Goal: Information Seeking & Learning: Learn about a topic

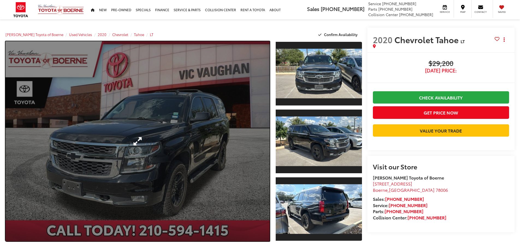
drag, startPoint x: 0, startPoint y: 0, endPoint x: 145, endPoint y: 120, distance: 188.2
click at [145, 120] on link "Expand Photo 0" at bounding box center [137, 141] width 264 height 200
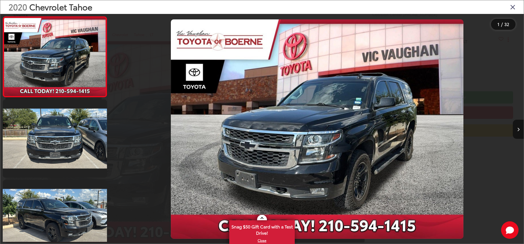
click at [316, 122] on img "2020 Chevrolet Tahoe LT 0" at bounding box center [317, 129] width 293 height 220
click at [319, 122] on img "2020 Chevrolet Tahoe LT 0" at bounding box center [317, 129] width 293 height 220
click at [520, 128] on icon "Next image" at bounding box center [518, 130] width 2 height 4
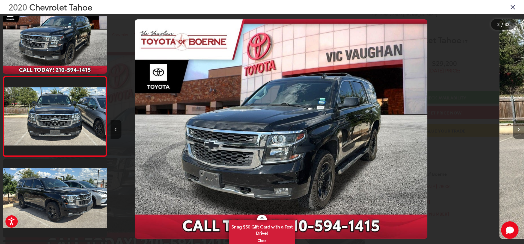
scroll to position [24, 0]
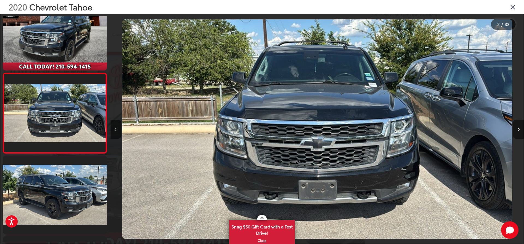
click at [520, 128] on icon "Next image" at bounding box center [518, 130] width 2 height 4
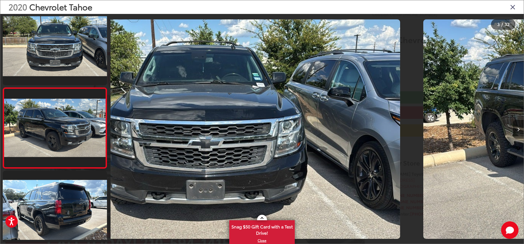
scroll to position [104, 0]
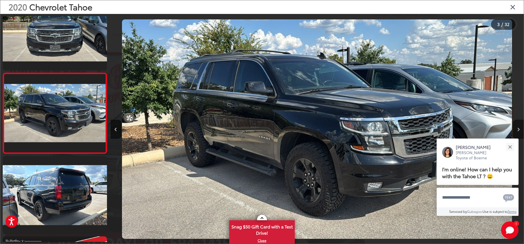
click at [520, 128] on icon "Next image" at bounding box center [518, 130] width 2 height 4
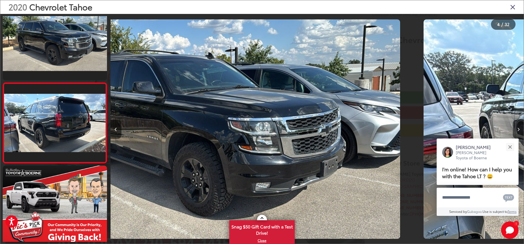
scroll to position [185, 0]
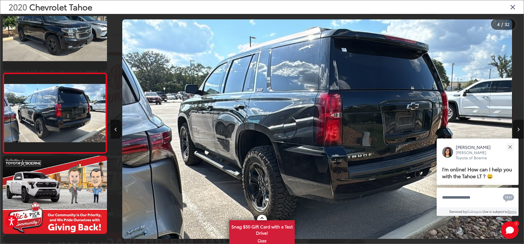
click at [520, 128] on icon "Next image" at bounding box center [518, 130] width 2 height 4
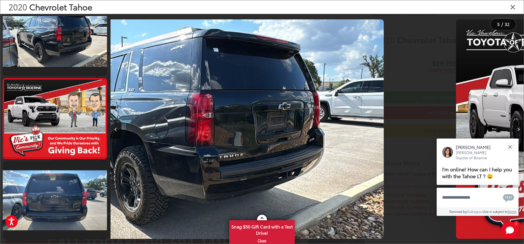
scroll to position [265, 0]
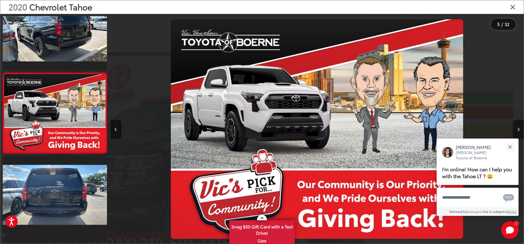
click at [520, 128] on icon "Next image" at bounding box center [518, 130] width 2 height 4
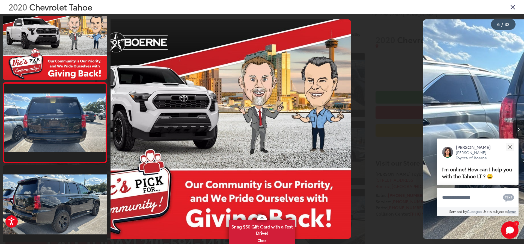
scroll to position [345, 0]
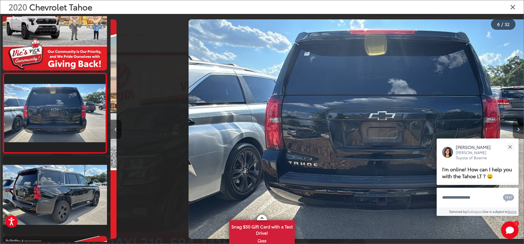
click at [520, 128] on icon "Next image" at bounding box center [518, 130] width 2 height 4
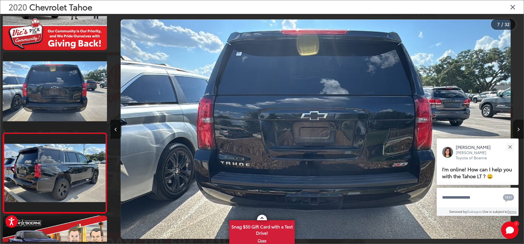
scroll to position [426, 0]
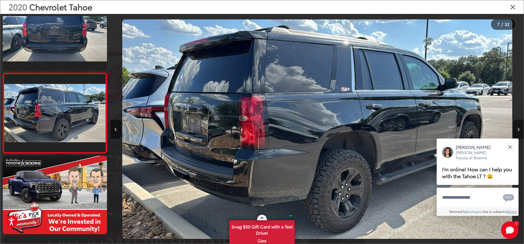
click at [520, 128] on icon "Next image" at bounding box center [518, 130] width 2 height 4
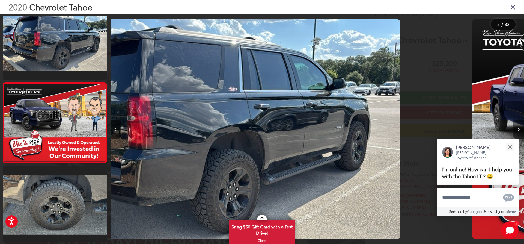
scroll to position [506, 0]
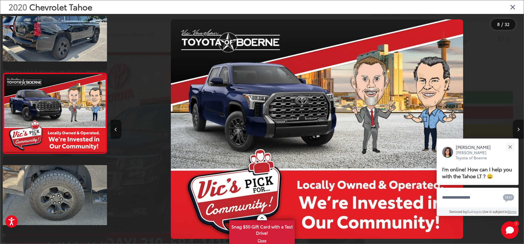
click at [520, 128] on icon "Next image" at bounding box center [518, 130] width 2 height 4
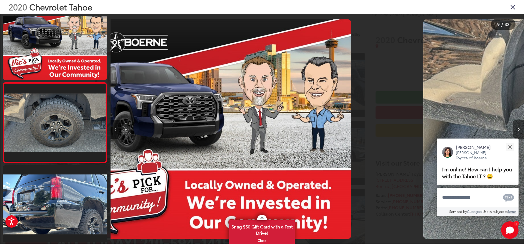
scroll to position [586, 0]
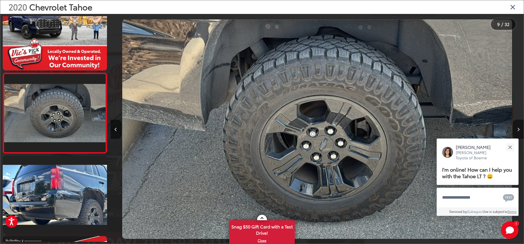
click at [520, 128] on icon "Next image" at bounding box center [518, 130] width 2 height 4
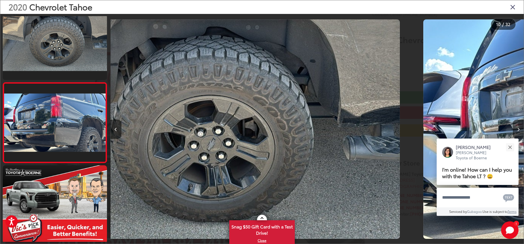
scroll to position [667, 0]
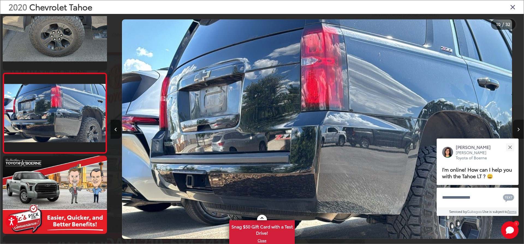
click at [520, 128] on icon "Next image" at bounding box center [518, 130] width 2 height 4
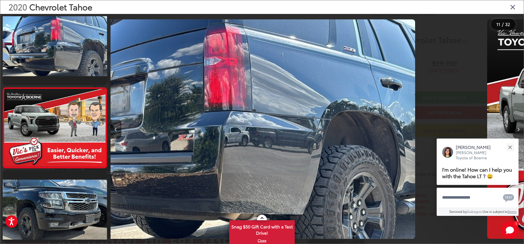
scroll to position [0, 0]
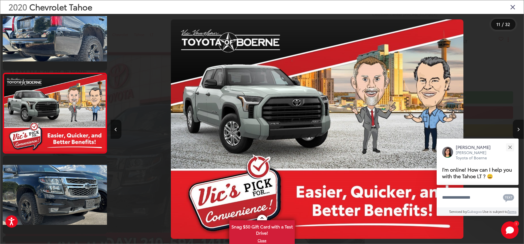
click at [520, 128] on icon "Next image" at bounding box center [518, 130] width 2 height 4
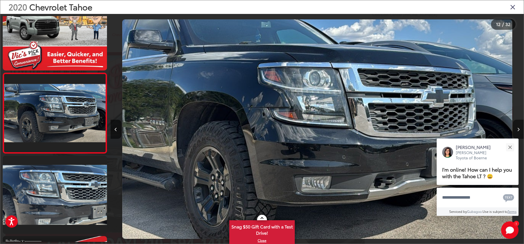
click at [520, 128] on icon "Next image" at bounding box center [518, 130] width 2 height 4
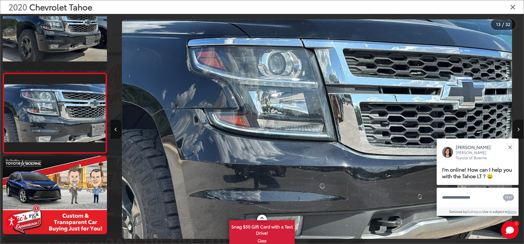
click at [520, 128] on icon "Next image" at bounding box center [518, 130] width 2 height 4
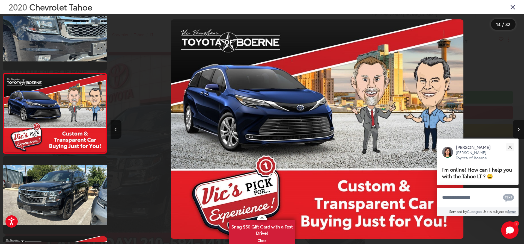
click at [520, 128] on icon "Next image" at bounding box center [518, 130] width 2 height 4
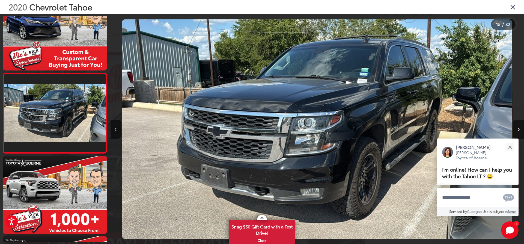
click at [520, 128] on icon "Next image" at bounding box center [518, 130] width 2 height 4
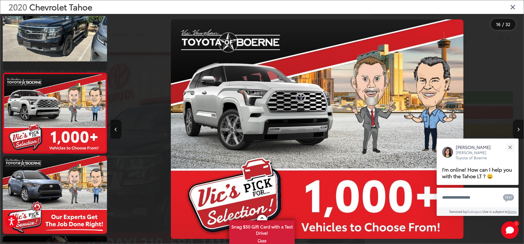
click at [520, 128] on icon "Next image" at bounding box center [518, 130] width 2 height 4
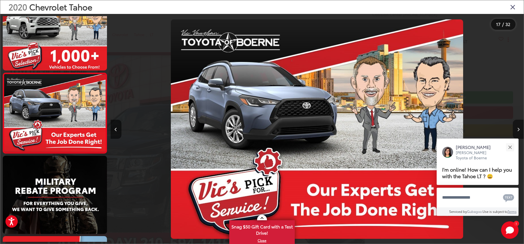
click at [520, 128] on icon "Next image" at bounding box center [518, 130] width 2 height 4
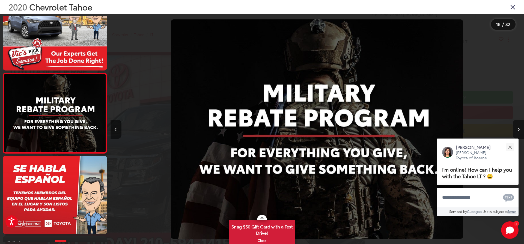
click at [520, 128] on icon "Next image" at bounding box center [518, 130] width 2 height 4
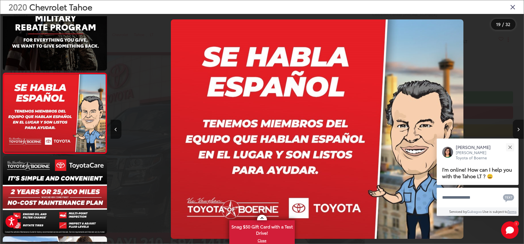
click at [520, 128] on icon "Next image" at bounding box center [518, 130] width 2 height 4
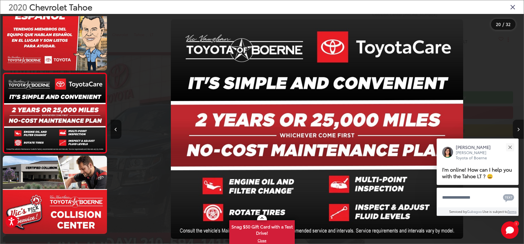
click at [520, 128] on icon "Next image" at bounding box center [518, 130] width 2 height 4
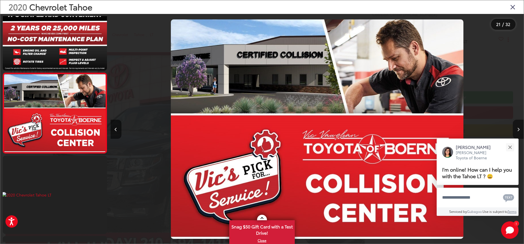
click at [520, 128] on icon "Next image" at bounding box center [518, 130] width 2 height 4
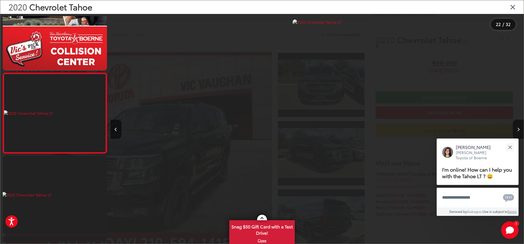
click at [520, 128] on icon "Next image" at bounding box center [518, 130] width 2 height 4
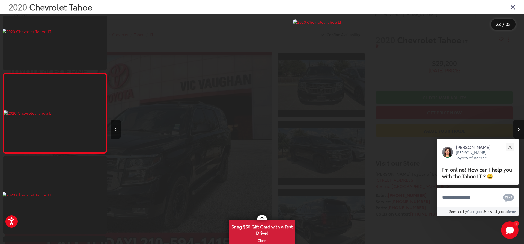
click at [520, 128] on icon "Next image" at bounding box center [518, 130] width 2 height 4
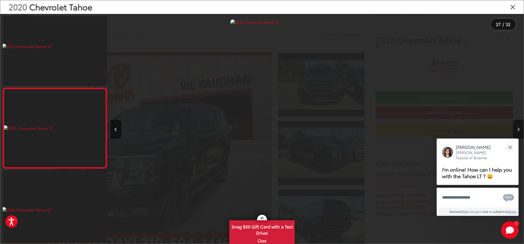
click at [520, 128] on icon "Next image" at bounding box center [518, 130] width 2 height 4
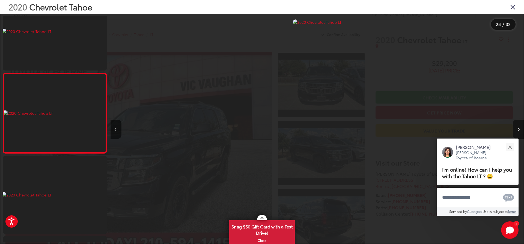
click at [520, 128] on icon "Next image" at bounding box center [518, 130] width 2 height 4
click at [514, 7] on icon "Close gallery" at bounding box center [512, 6] width 5 height 7
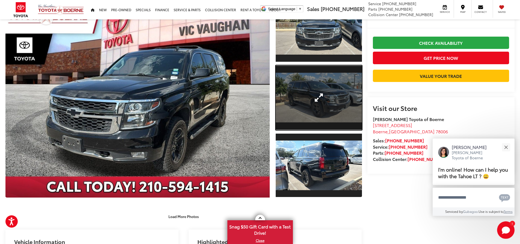
click at [315, 95] on link "Expand Photo 2" at bounding box center [319, 97] width 86 height 65
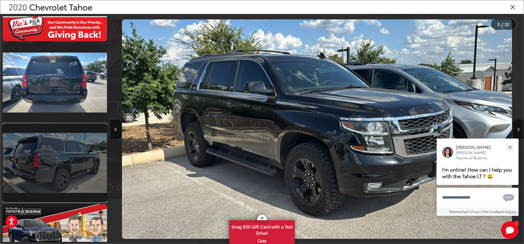
click at [81, 161] on link at bounding box center [55, 163] width 104 height 78
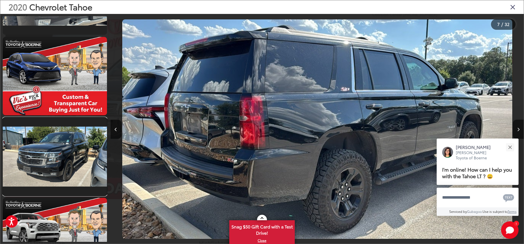
click at [79, 162] on link at bounding box center [55, 156] width 104 height 78
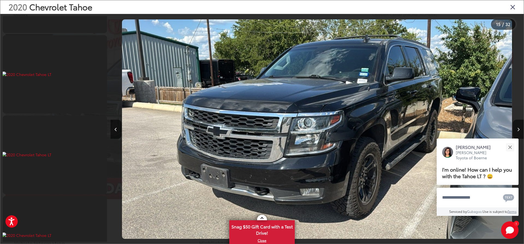
click at [514, 7] on icon "Close gallery" at bounding box center [512, 6] width 5 height 7
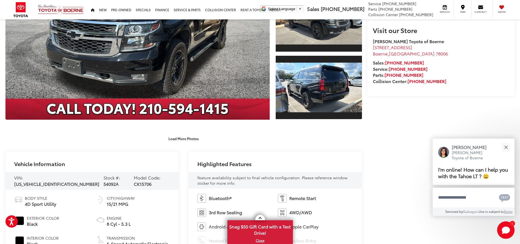
scroll to position [20, 0]
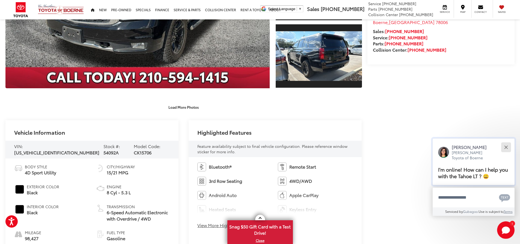
click at [507, 145] on button "Close" at bounding box center [506, 147] width 12 height 12
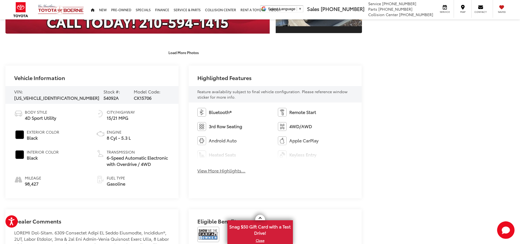
click at [219, 174] on div "Bluetooth® Remote Start 3rd Row Seating 4WD/AWD Android Auto Apple CarPlay Heat…" at bounding box center [275, 142] width 173 height 80
click at [219, 170] on button "View More Highlights..." at bounding box center [221, 170] width 48 height 6
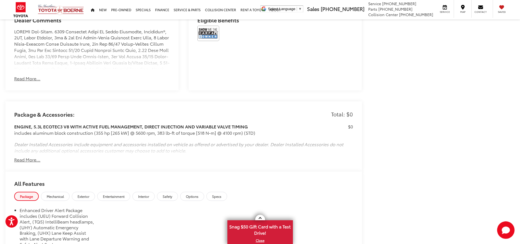
scroll to position [519, 0]
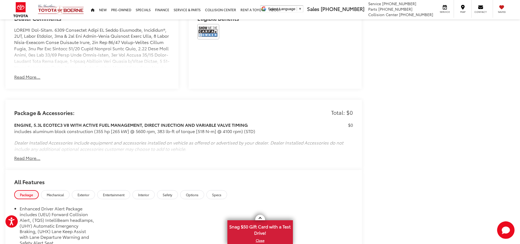
click at [24, 79] on button "Read More..." at bounding box center [27, 77] width 26 height 6
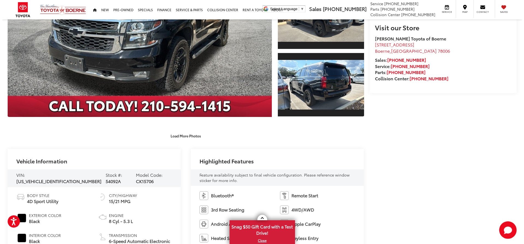
scroll to position [0, 0]
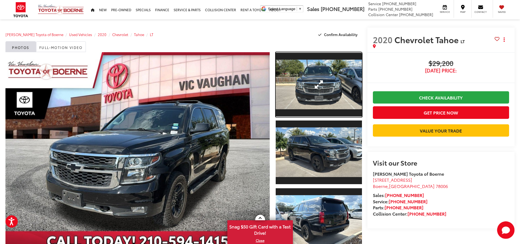
click at [312, 91] on link "Expand Photo 1" at bounding box center [319, 84] width 86 height 65
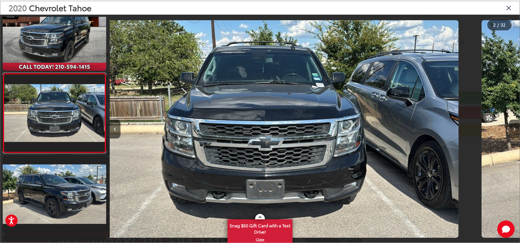
scroll to position [0, 413]
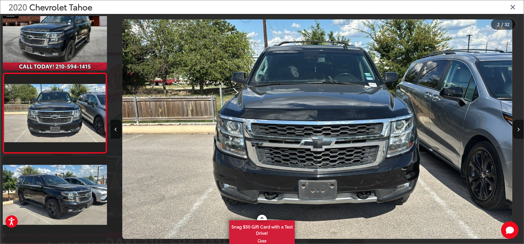
click at [514, 5] on icon "Close gallery" at bounding box center [512, 6] width 5 height 7
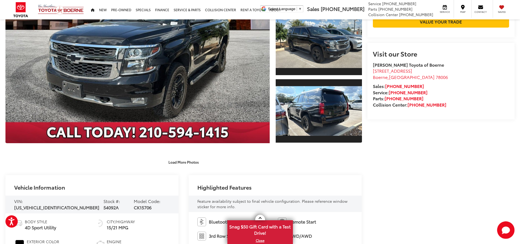
scroll to position [0, 0]
